Goal: Information Seeking & Learning: Learn about a topic

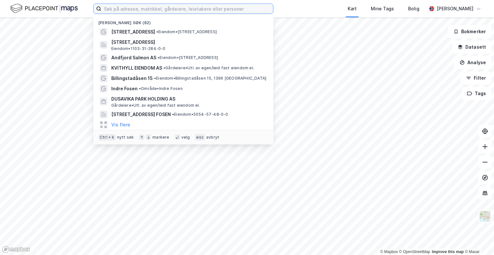
click at [144, 11] on input at bounding box center [187, 9] width 172 height 10
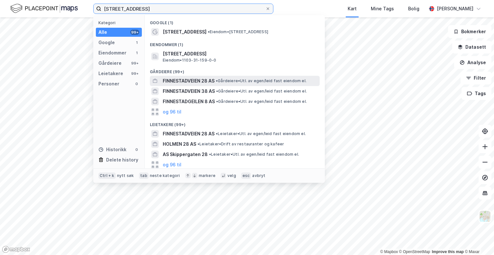
type input "[STREET_ADDRESS]"
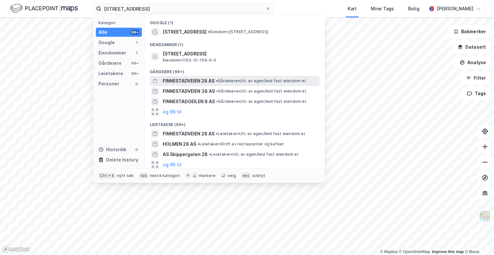
click at [193, 79] on span "FINNESTADVEIEN 28 AS" at bounding box center [189, 81] width 52 height 8
